Goal: Information Seeking & Learning: Learn about a topic

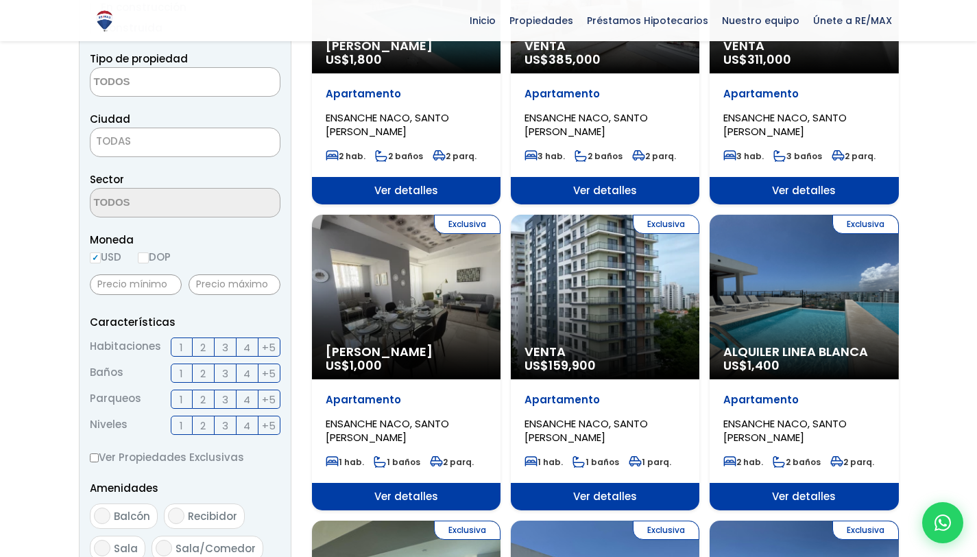
scroll to position [289, 0]
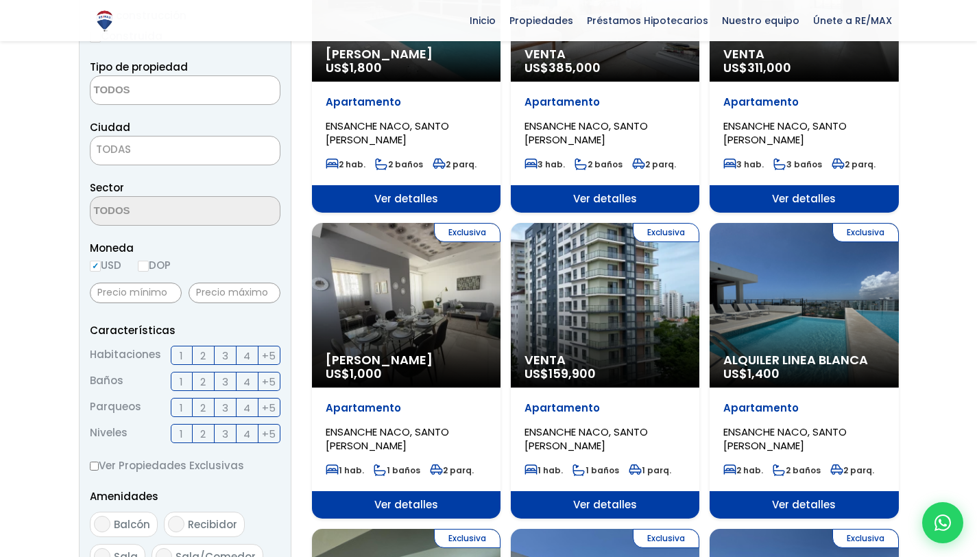
click at [220, 76] on span at bounding box center [185, 89] width 191 height 29
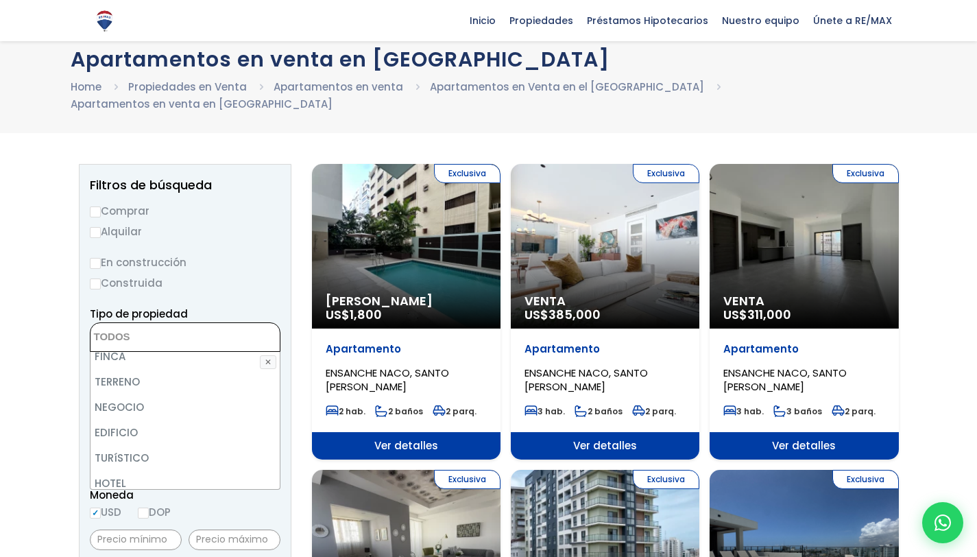
scroll to position [0, 0]
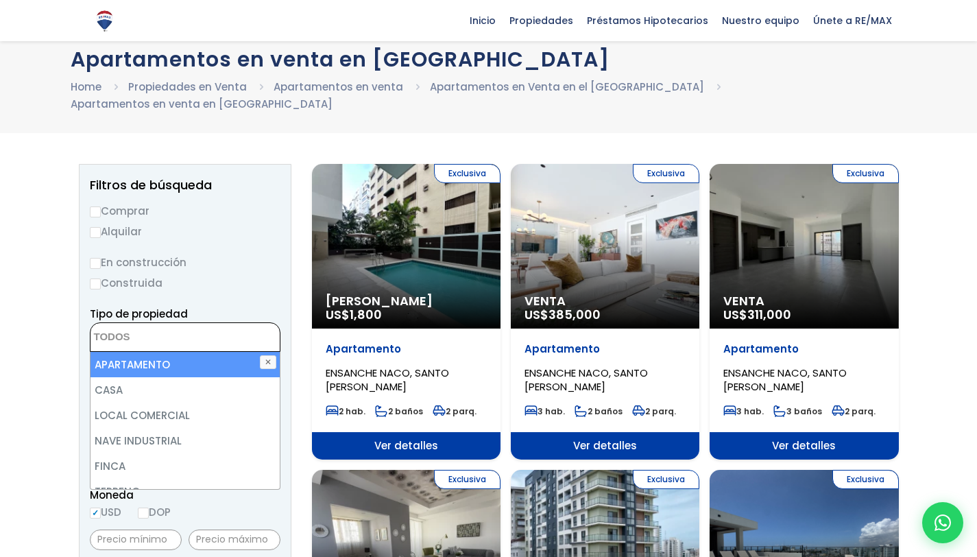
click at [154, 352] on li "APARTAMENTO" at bounding box center [185, 364] width 189 height 25
select select "apartment"
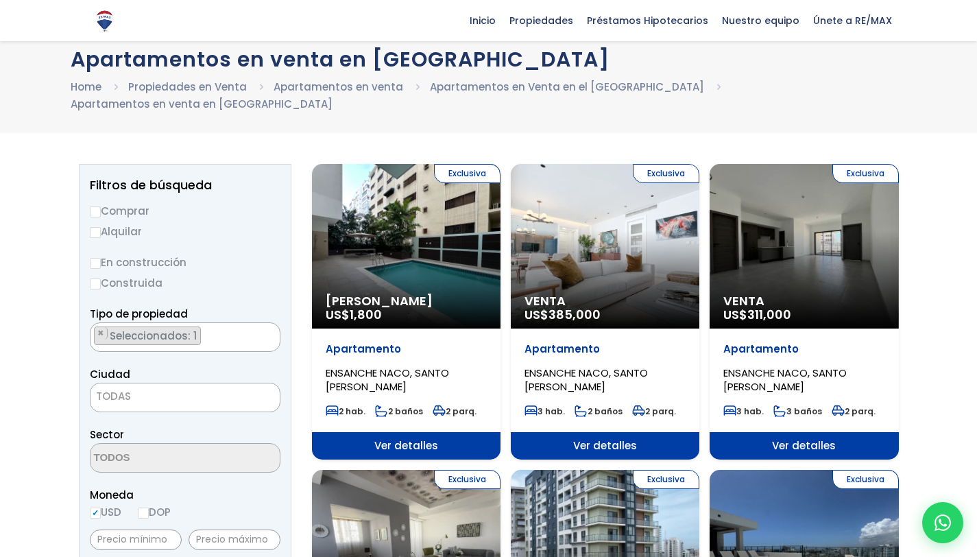
click at [131, 387] on span "TODAS" at bounding box center [185, 396] width 189 height 19
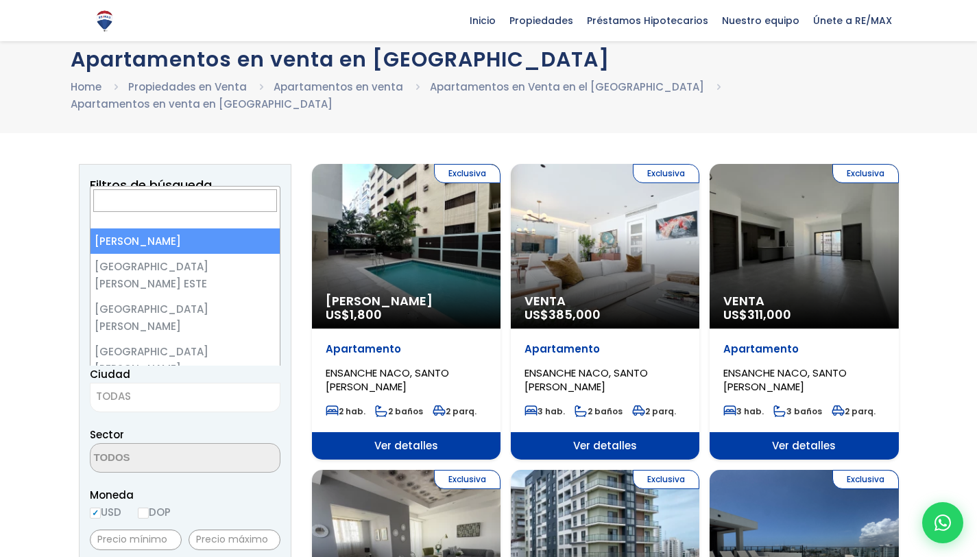
select select "1"
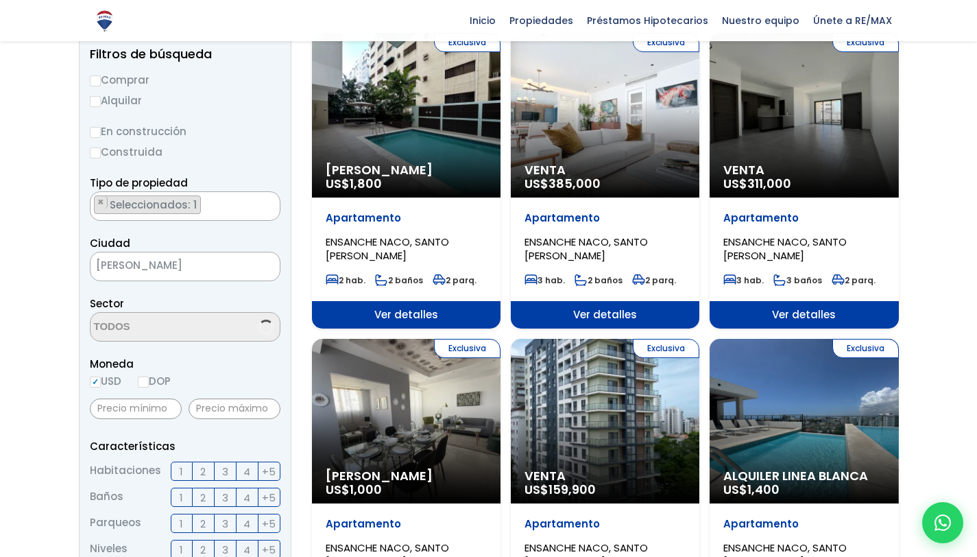
scroll to position [175, 0]
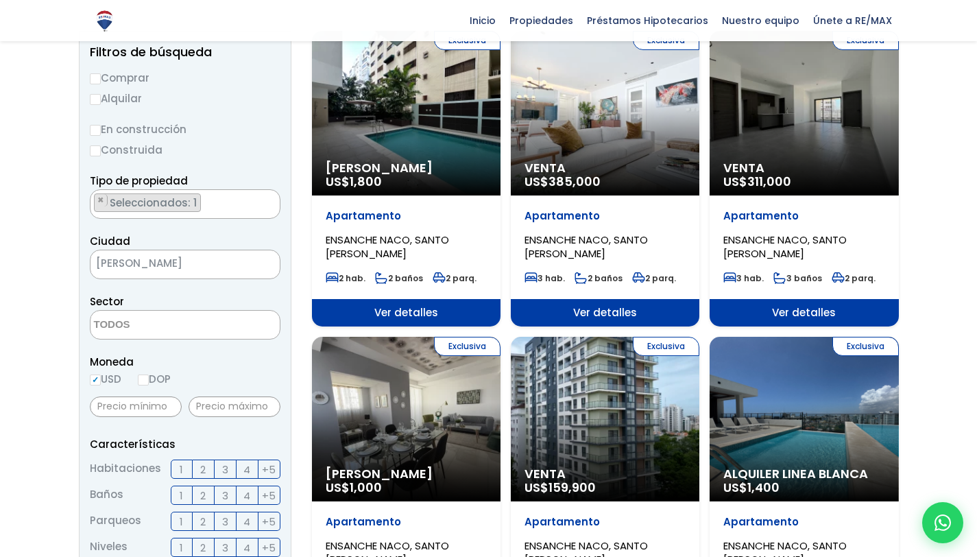
click at [136, 311] on textarea "Search" at bounding box center [157, 325] width 133 height 29
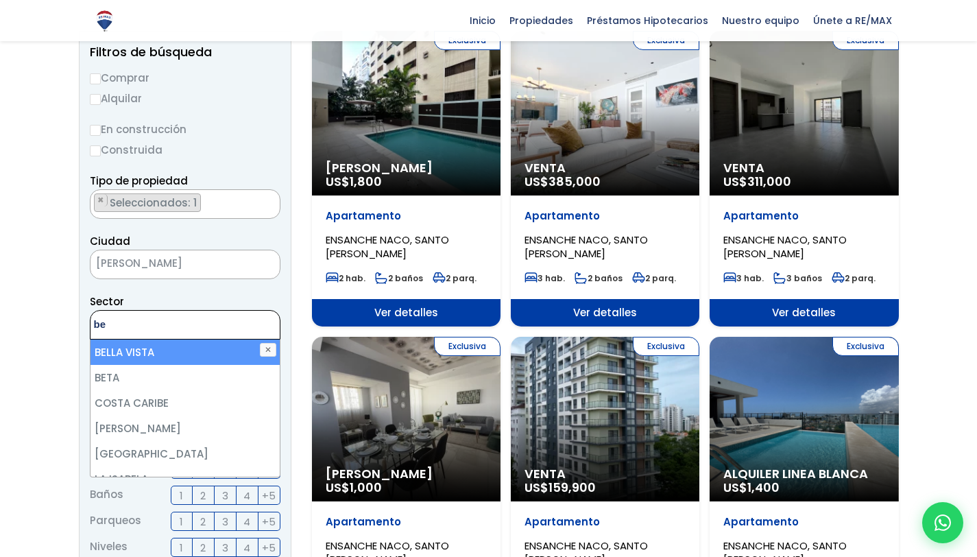
type textarea "be"
click at [129, 339] on li "BELLA VISTA" at bounding box center [185, 351] width 189 height 25
select select "150"
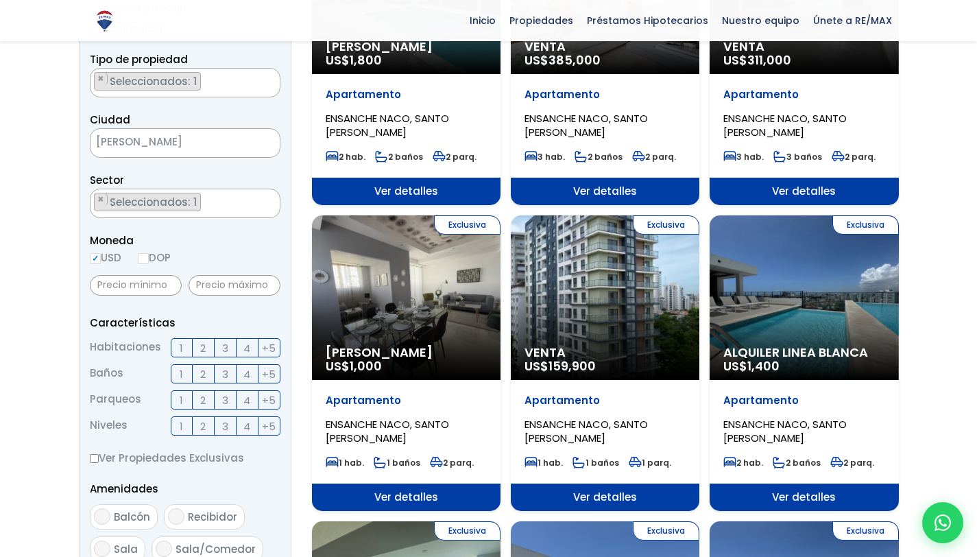
scroll to position [306, 0]
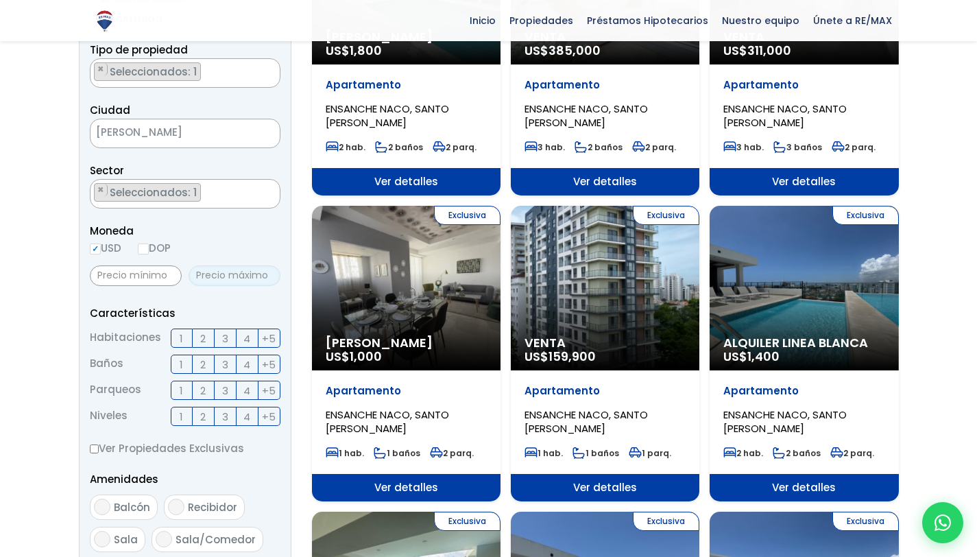
click at [230, 265] on input "text" at bounding box center [235, 275] width 92 height 21
type input "150,000"
click at [160, 265] on input "text" at bounding box center [136, 275] width 92 height 21
type input "110,000"
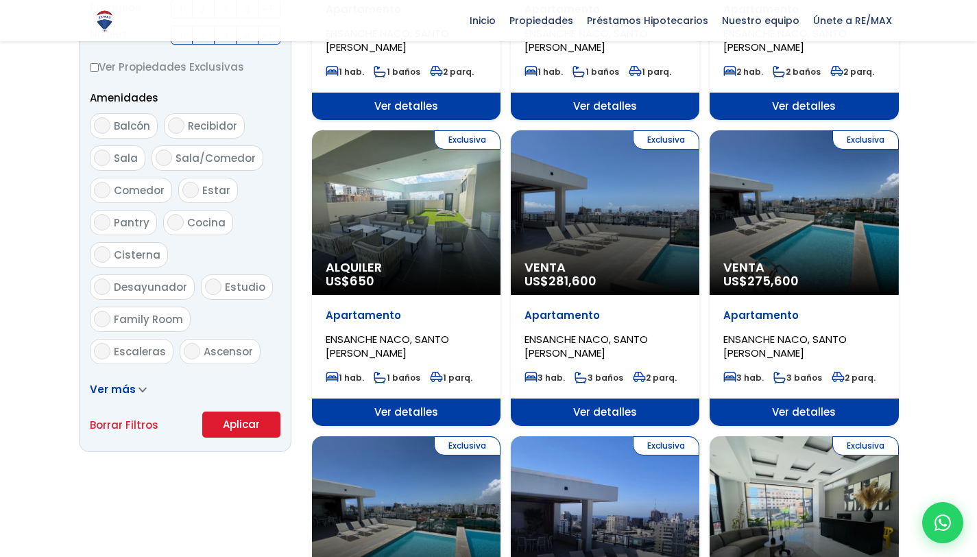
scroll to position [696, 0]
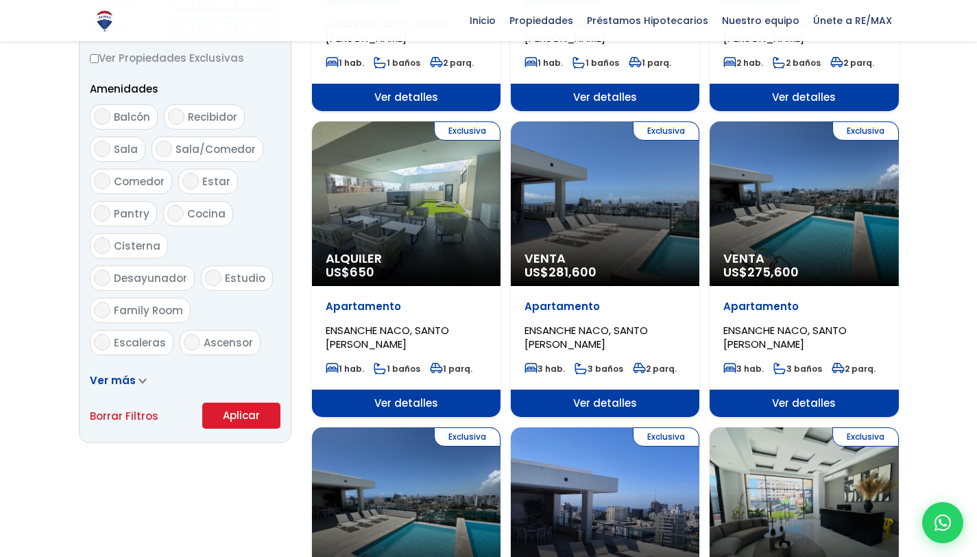
click at [217, 402] on button "Aplicar" at bounding box center [241, 415] width 78 height 26
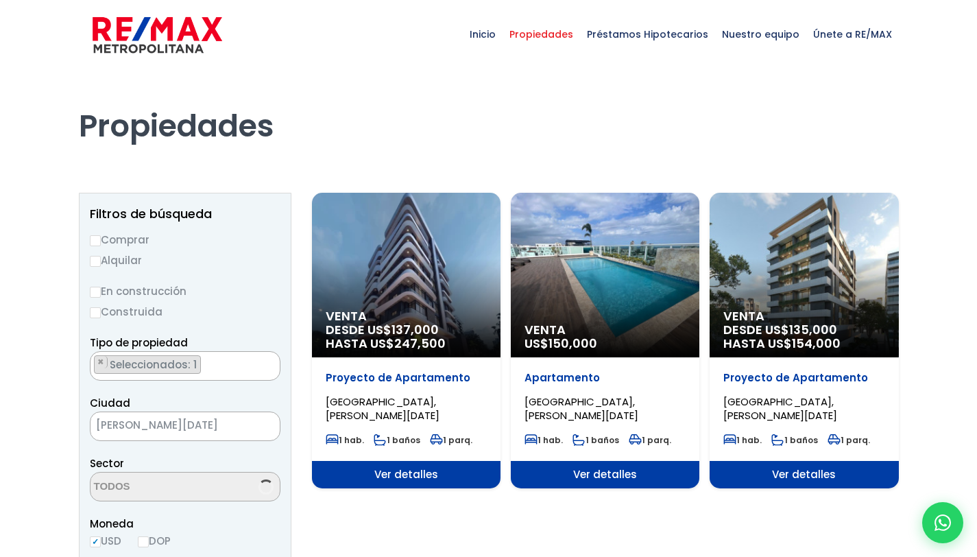
scroll to position [284, 0]
select select "150"
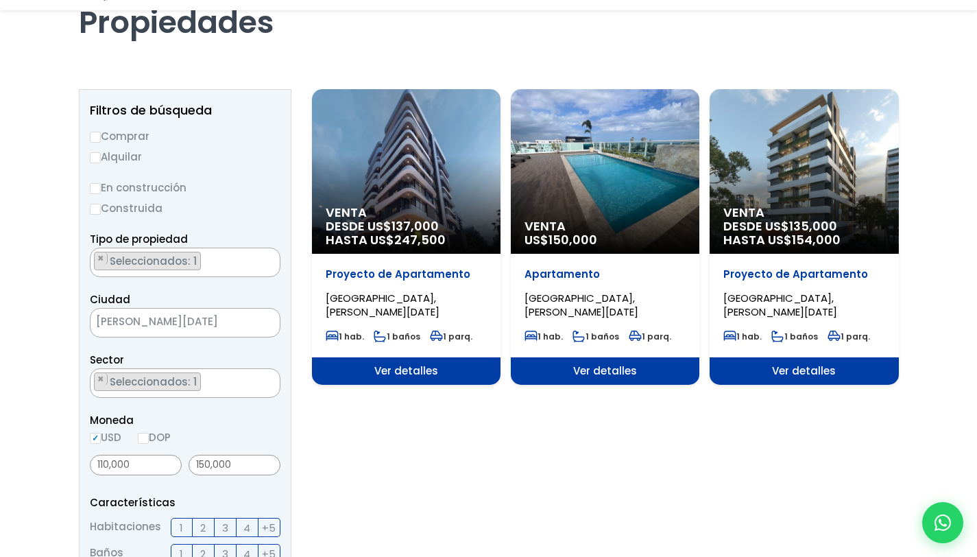
scroll to position [133, 0]
